Goal: Find specific page/section: Find specific page/section

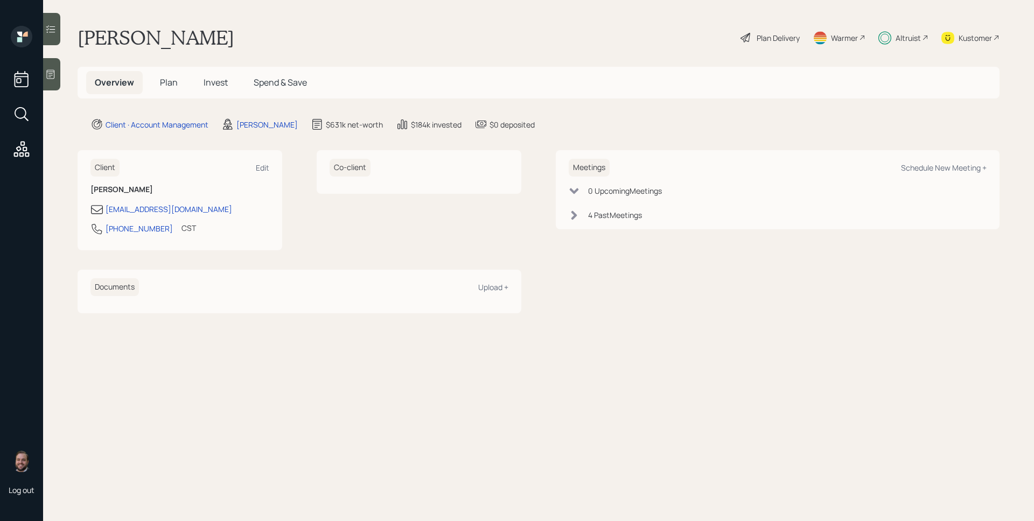
click at [911, 36] on div "Altruist" at bounding box center [907, 37] width 25 height 11
